Goal: Task Accomplishment & Management: Complete application form

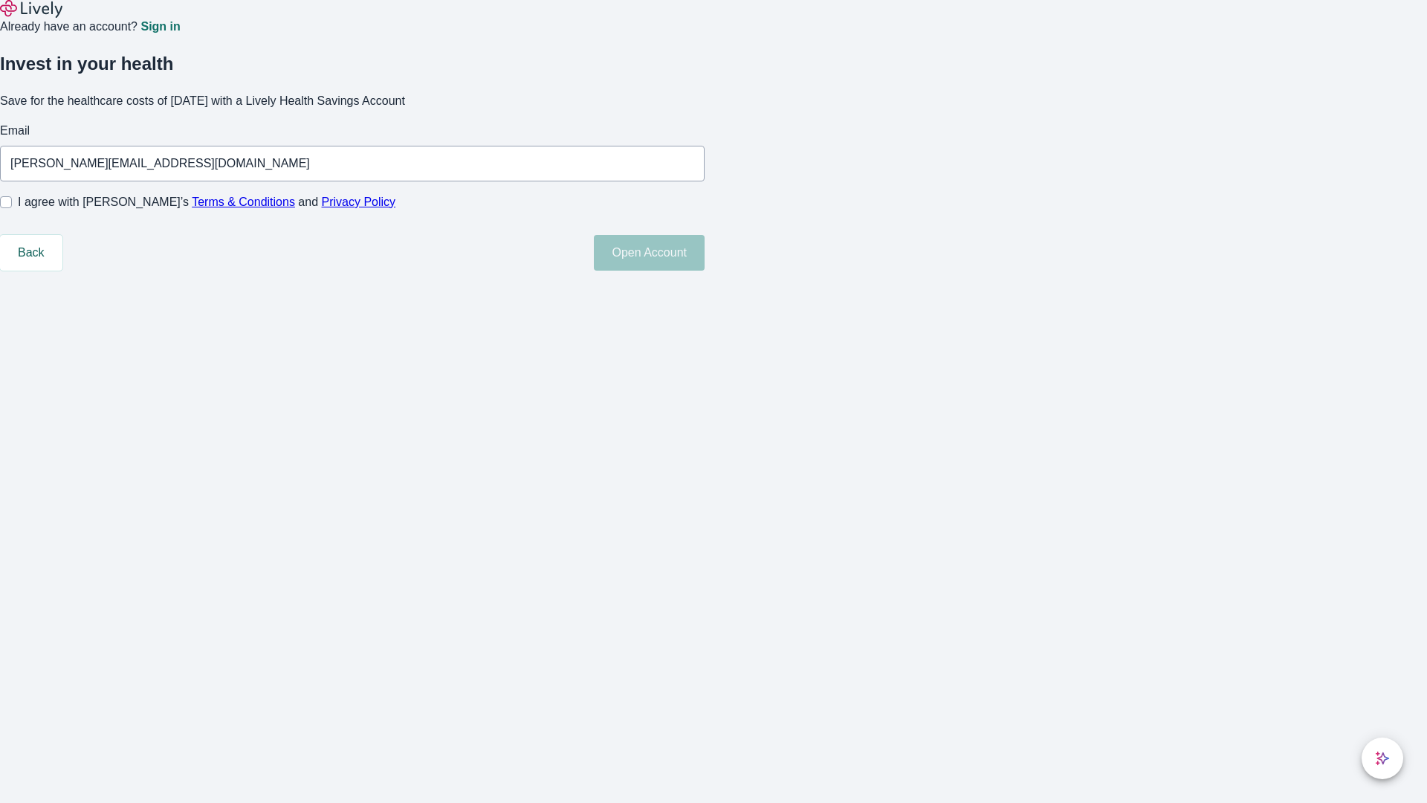
click at [12, 208] on input "I agree with Lively’s Terms & Conditions and Privacy Policy" at bounding box center [6, 202] width 12 height 12
checkbox input "true"
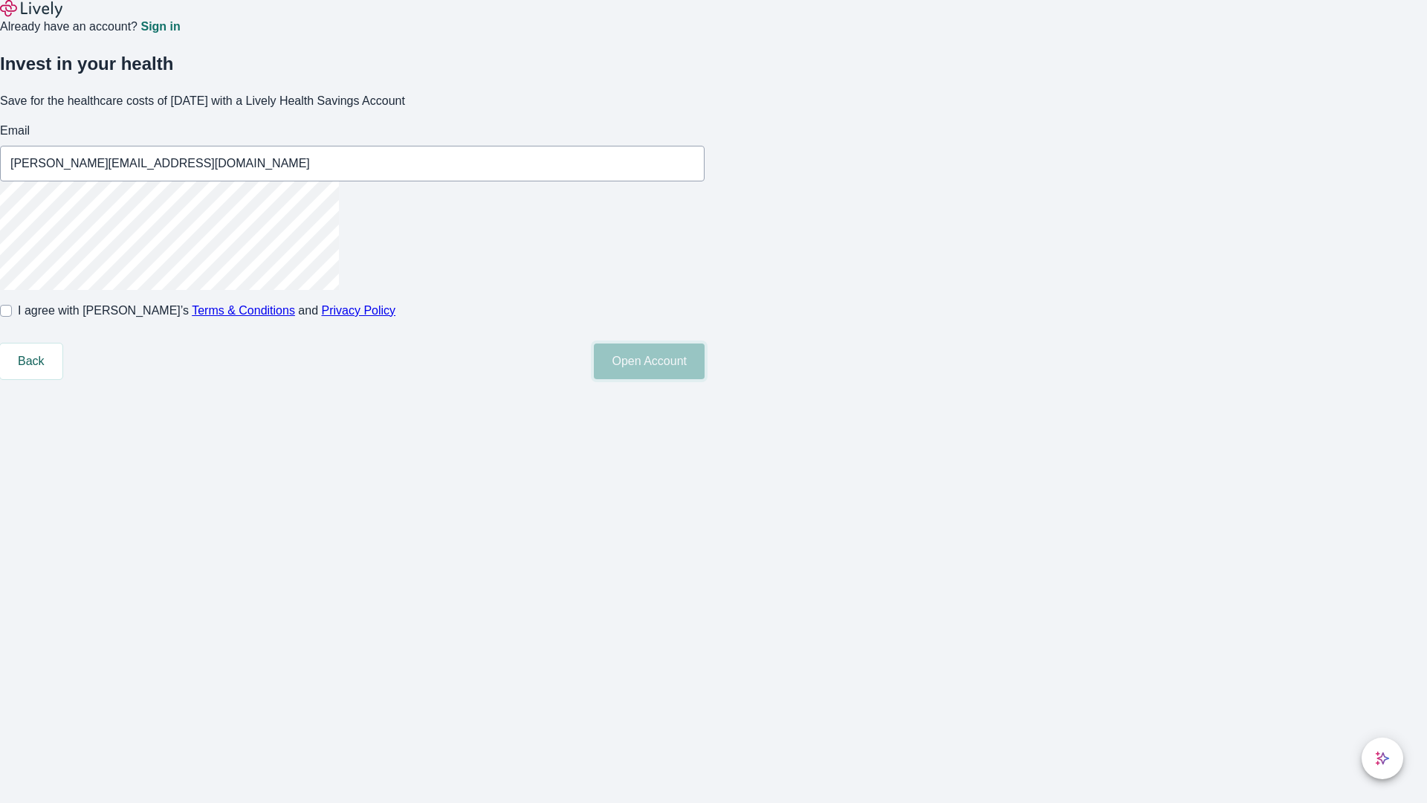
click at [705, 379] on button "Open Account" at bounding box center [649, 361] width 111 height 36
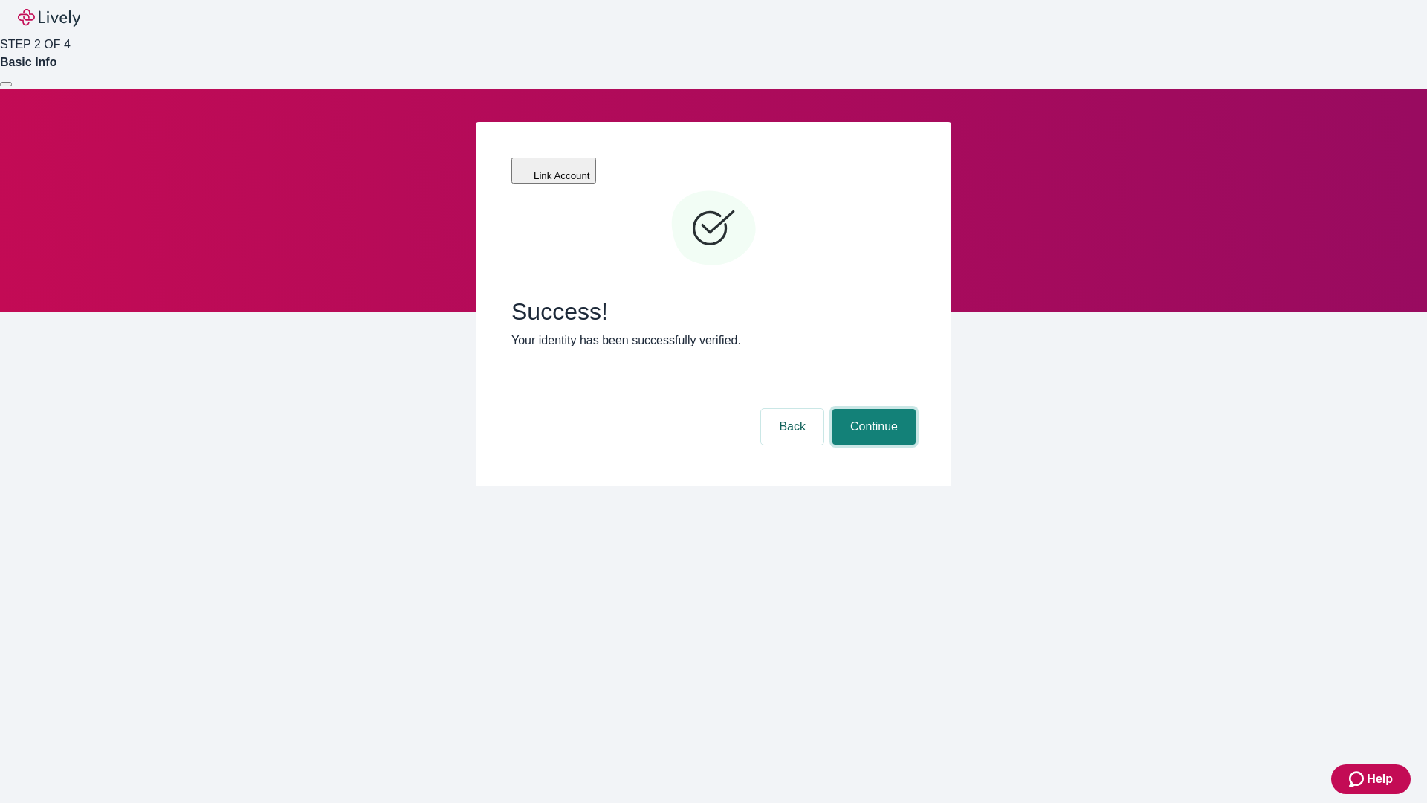
click at [872, 409] on button "Continue" at bounding box center [873, 427] width 83 height 36
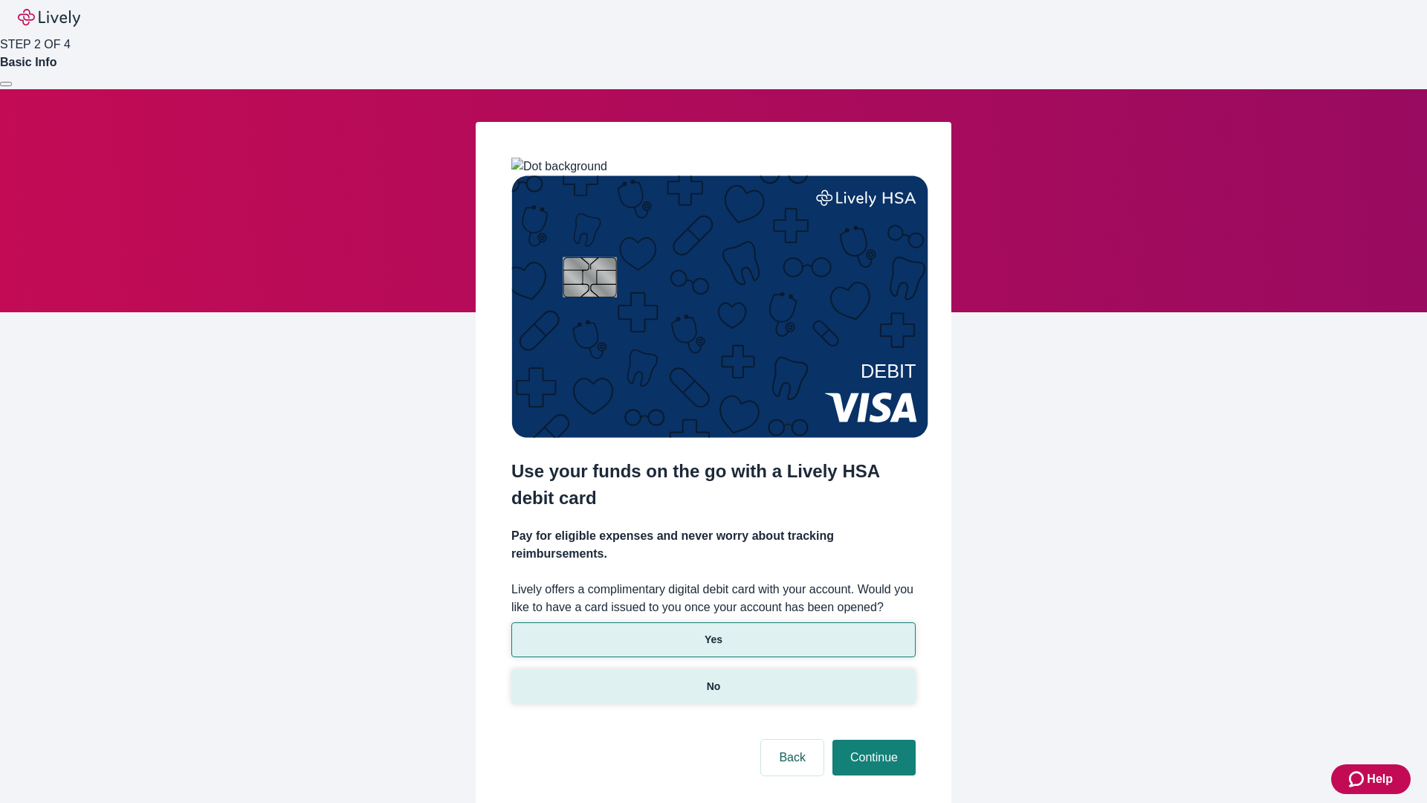
click at [713, 679] on p "No" at bounding box center [714, 687] width 14 height 16
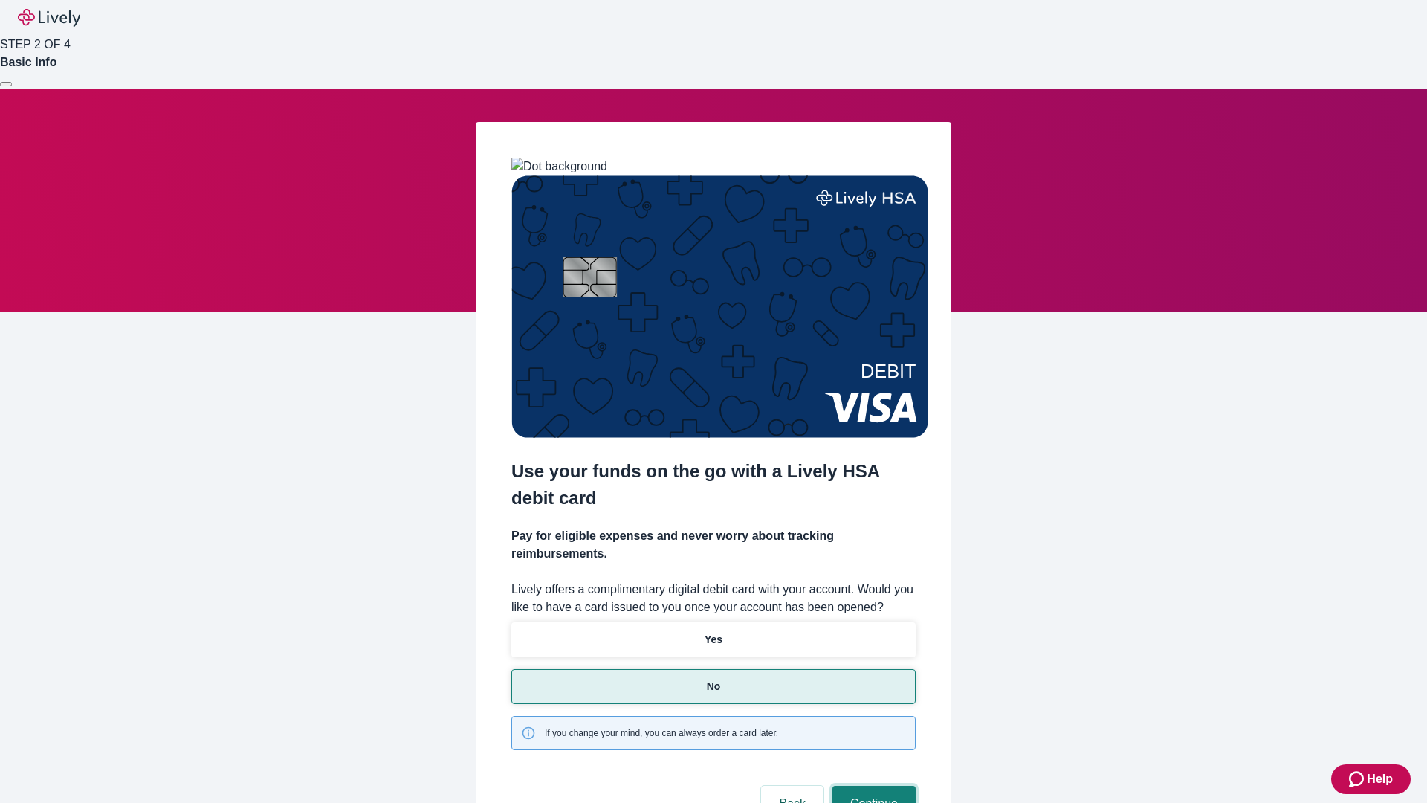
click at [872, 786] on button "Continue" at bounding box center [873, 804] width 83 height 36
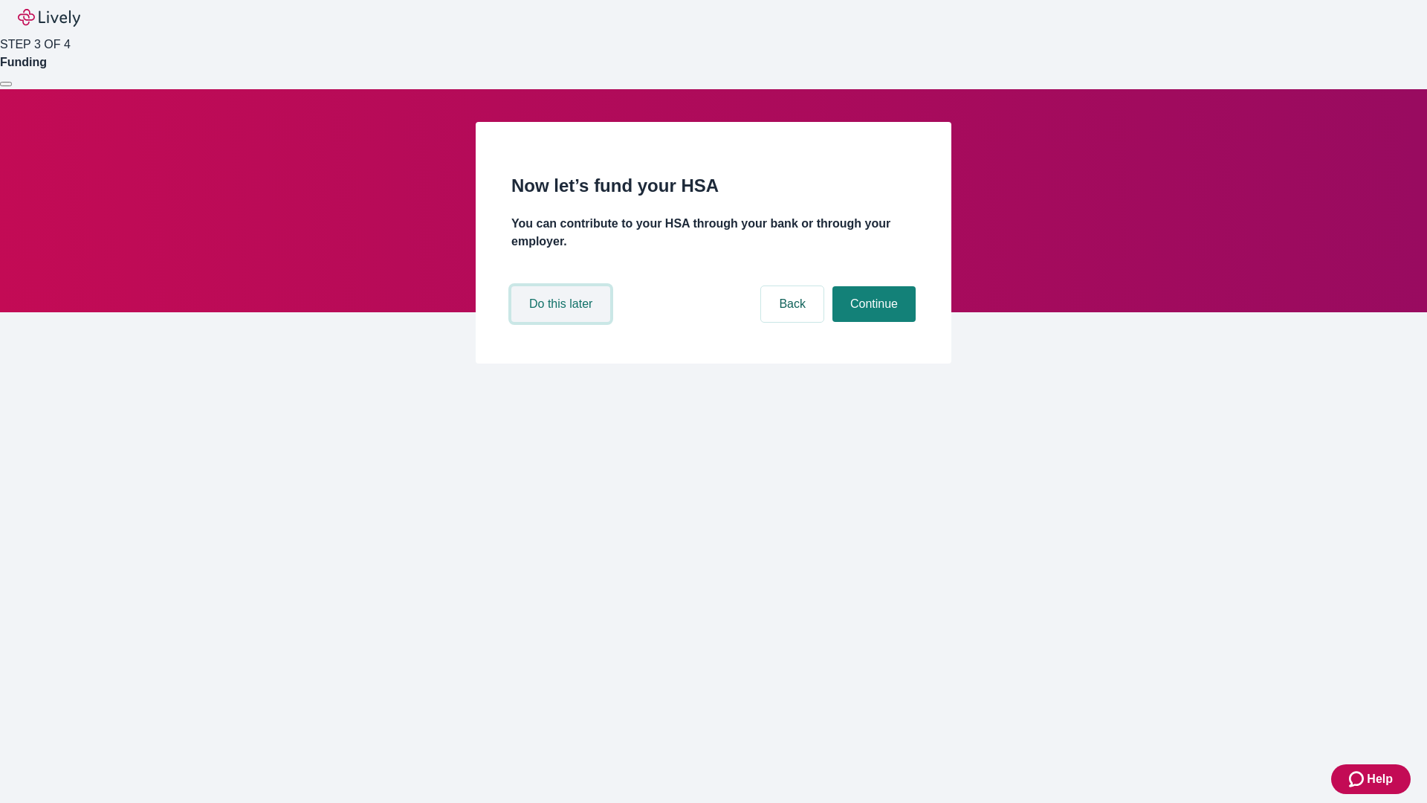
click at [563, 322] on button "Do this later" at bounding box center [560, 304] width 99 height 36
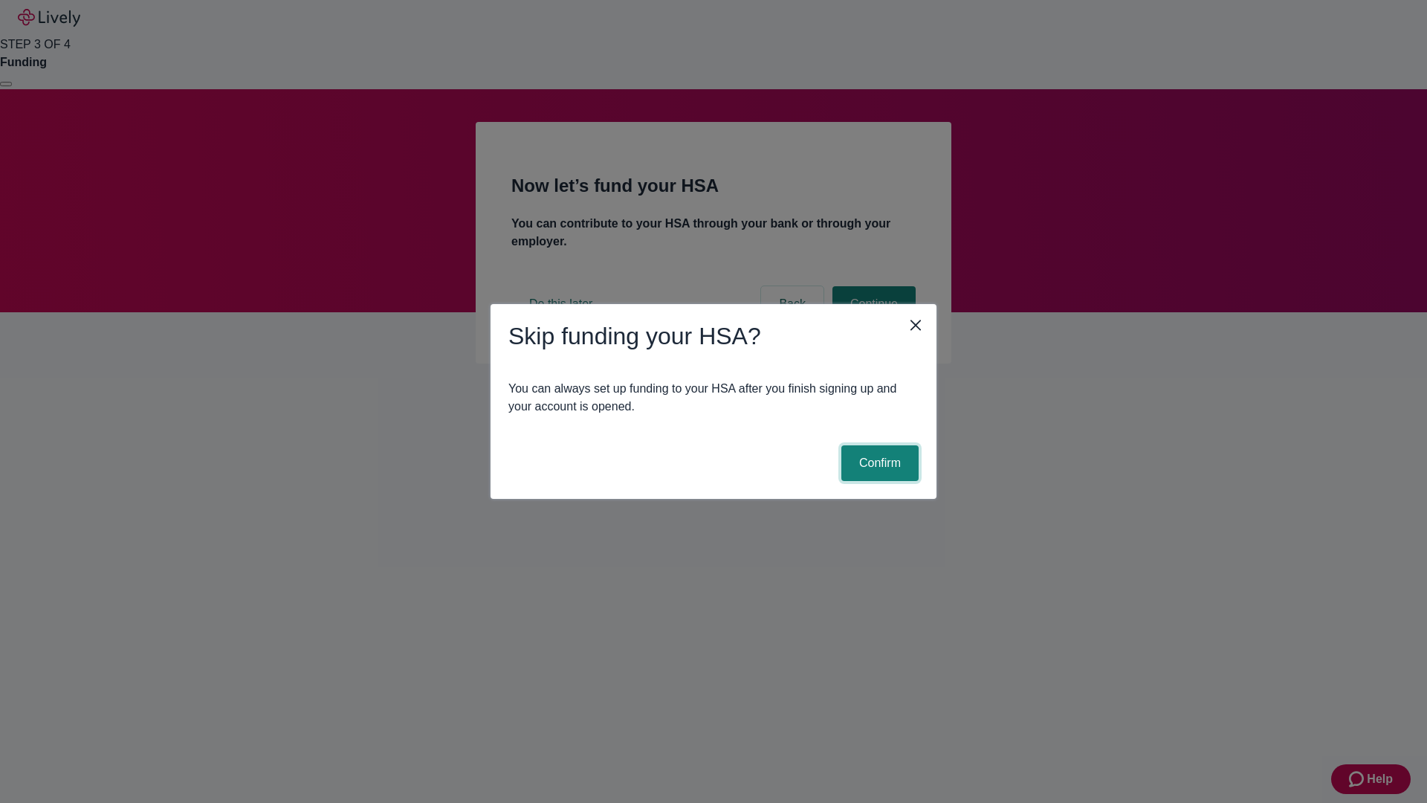
click at [878, 463] on button "Confirm" at bounding box center [879, 463] width 77 height 36
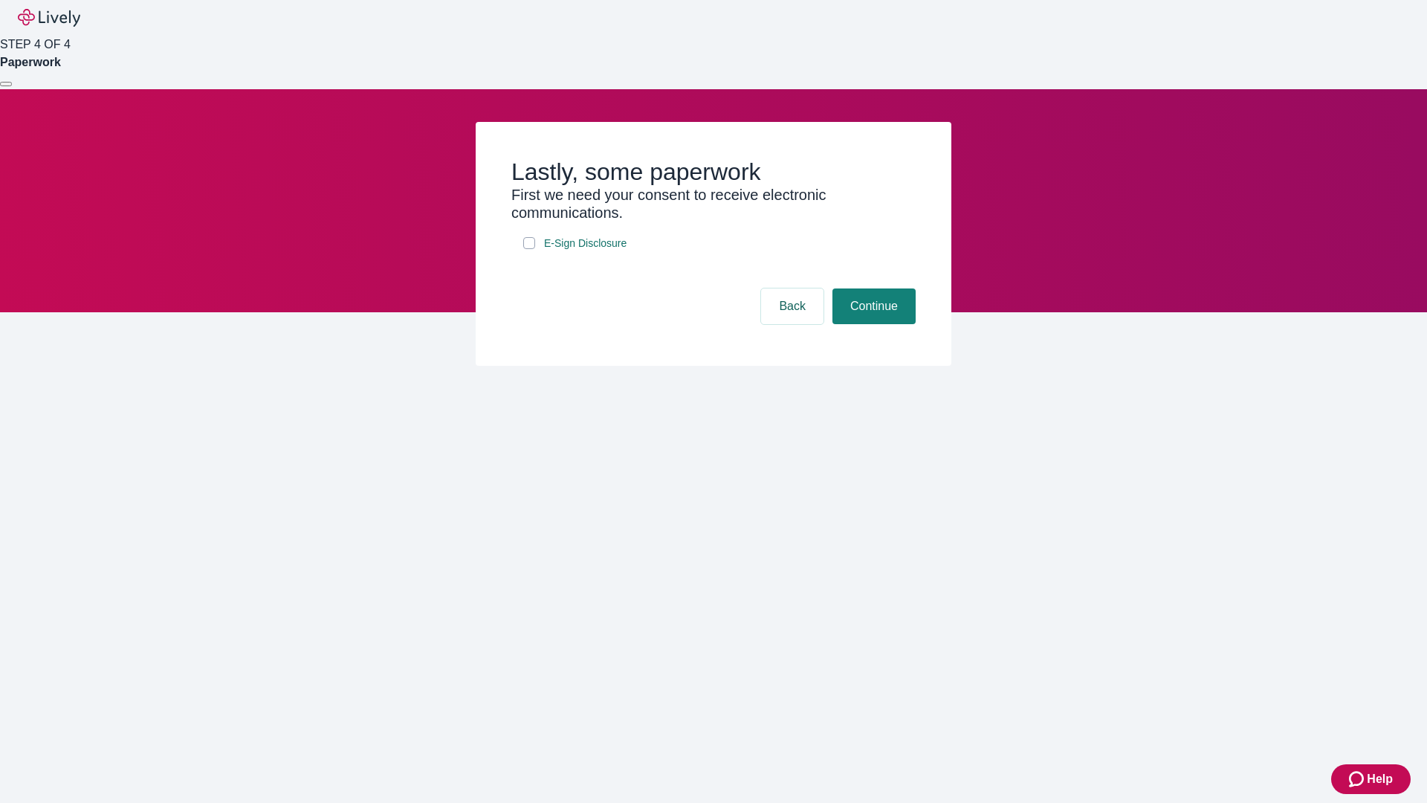
click at [529, 249] on input "E-Sign Disclosure" at bounding box center [529, 243] width 12 height 12
checkbox input "true"
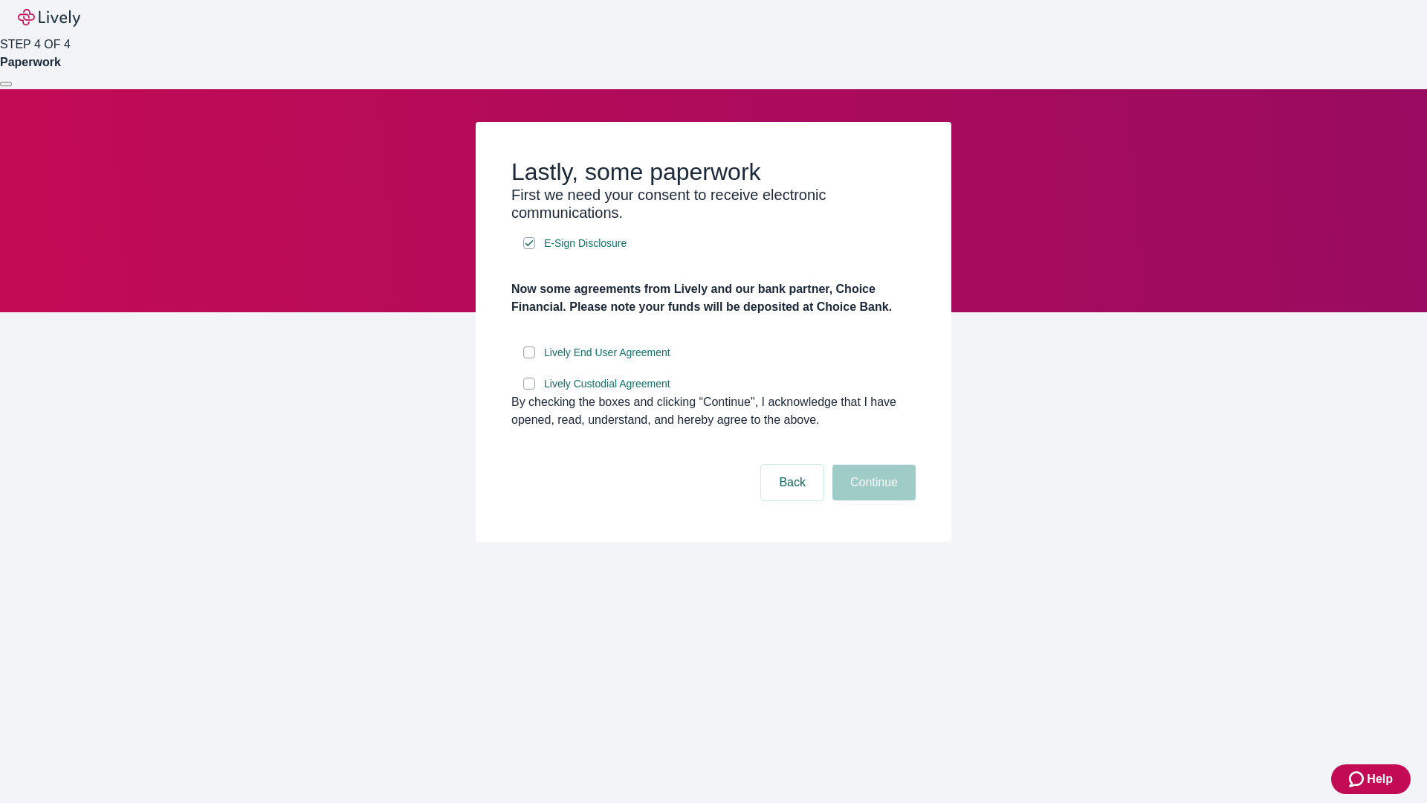
click at [529, 358] on input "Lively End User Agreement" at bounding box center [529, 352] width 12 height 12
checkbox input "true"
click at [529, 389] on input "Lively Custodial Agreement" at bounding box center [529, 384] width 12 height 12
checkbox input "true"
click at [872, 500] on button "Continue" at bounding box center [873, 483] width 83 height 36
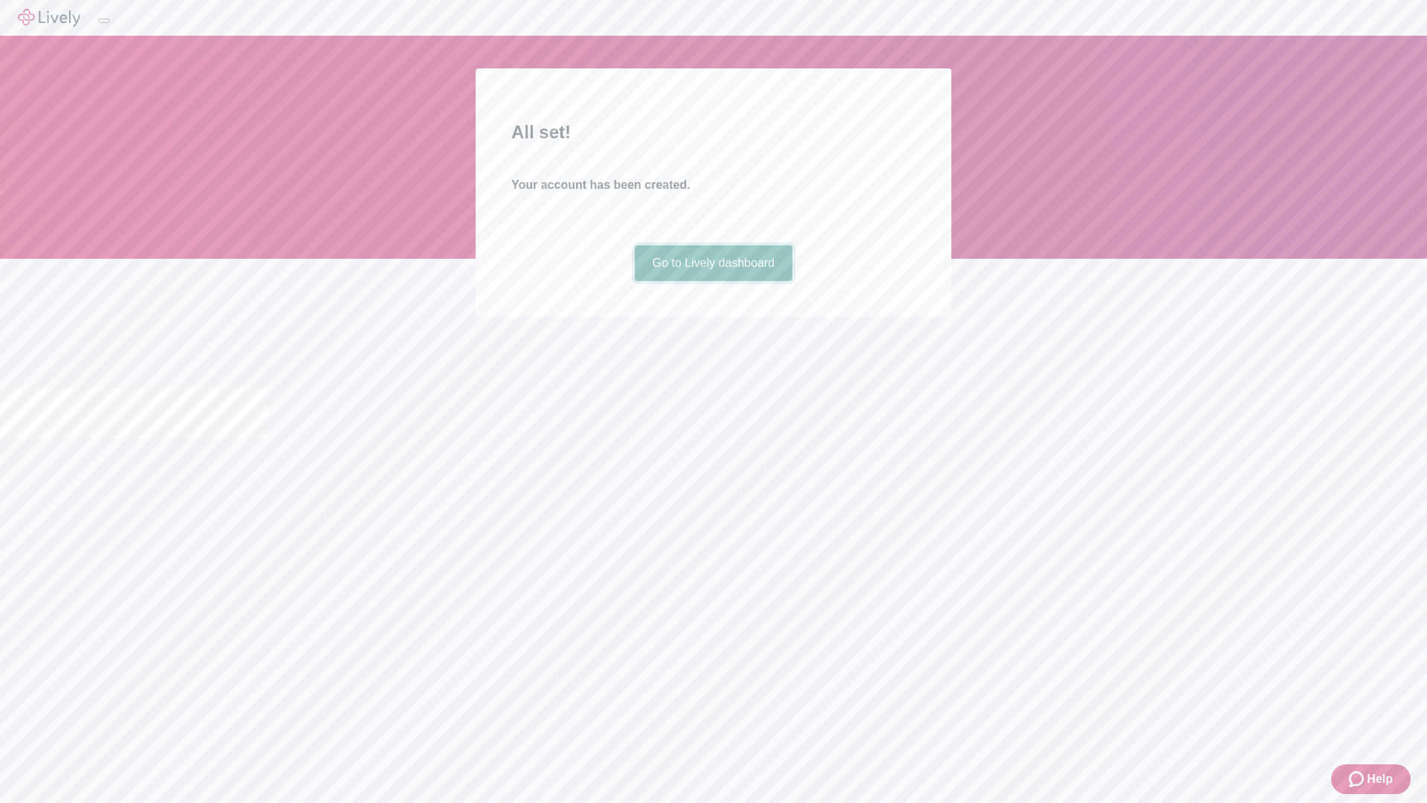
click at [713, 281] on link "Go to Lively dashboard" at bounding box center [714, 263] width 158 height 36
